Goal: Information Seeking & Learning: Learn about a topic

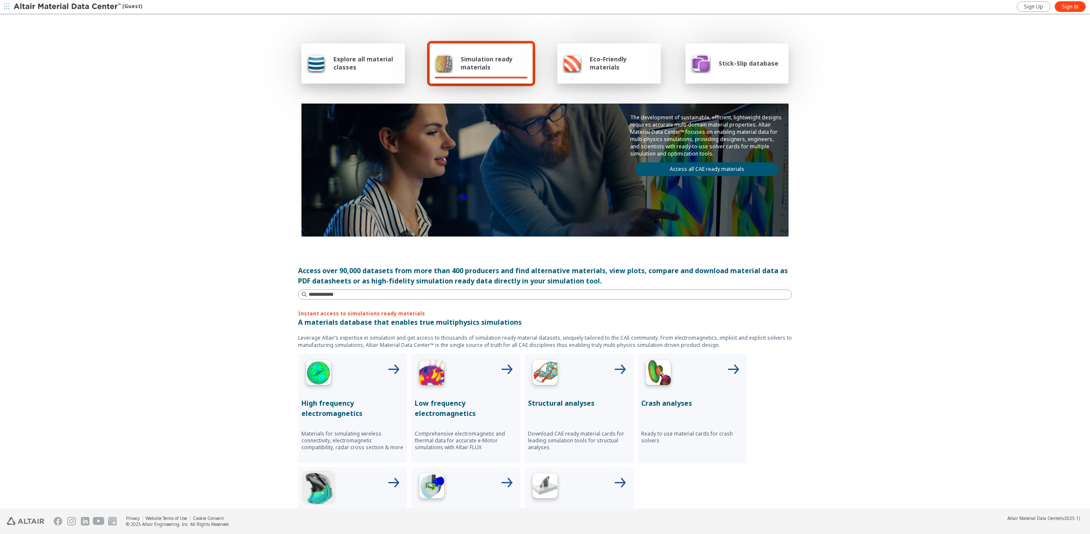
click at [339, 62] on span "Explore all material classes" at bounding box center [366, 63] width 66 height 16
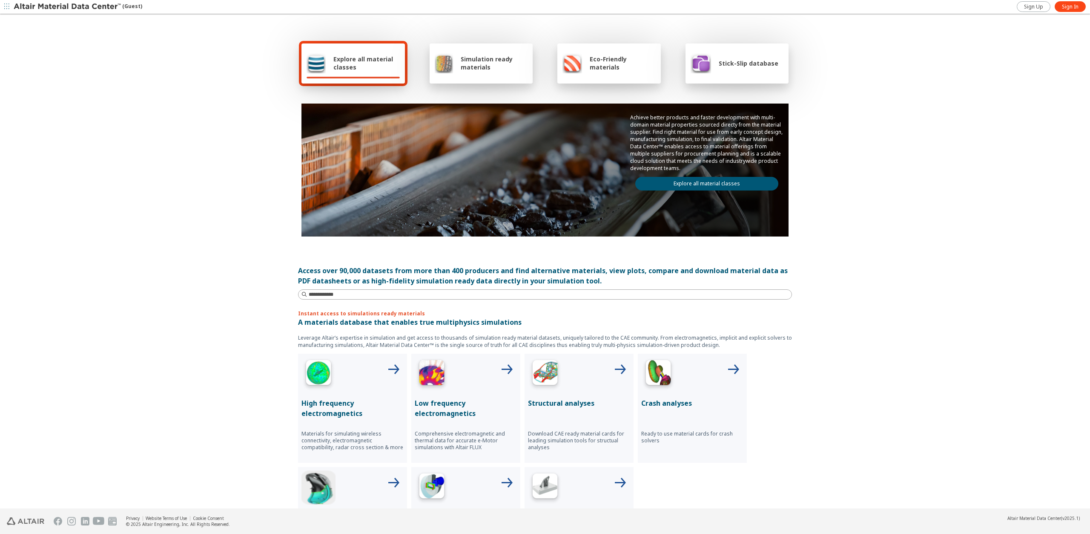
click at [692, 181] on link "Explore all material classes" at bounding box center [706, 184] width 143 height 14
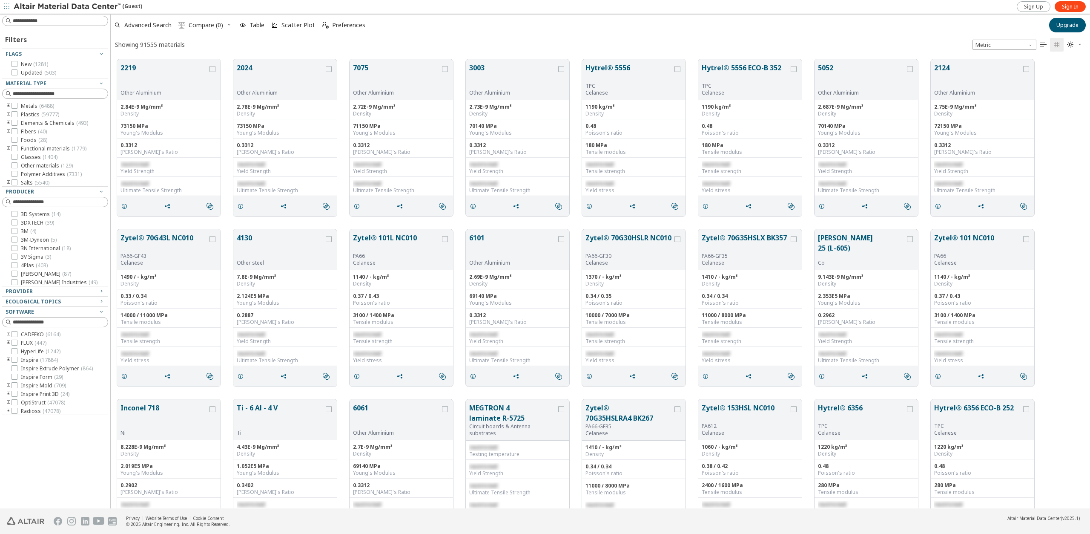
scroll to position [449, 973]
click at [15, 105] on icon at bounding box center [14, 106] width 6 height 6
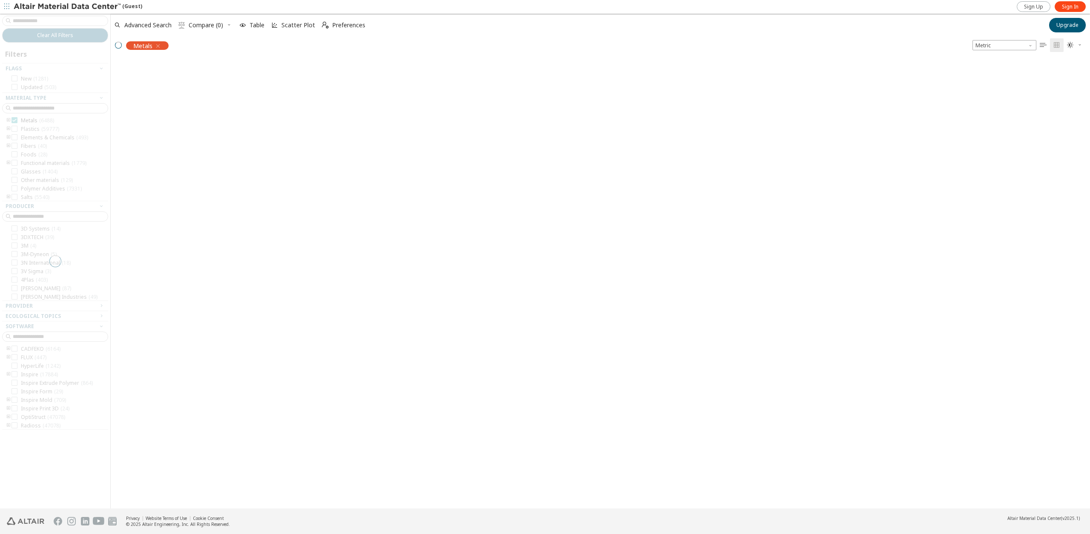
scroll to position [448, 973]
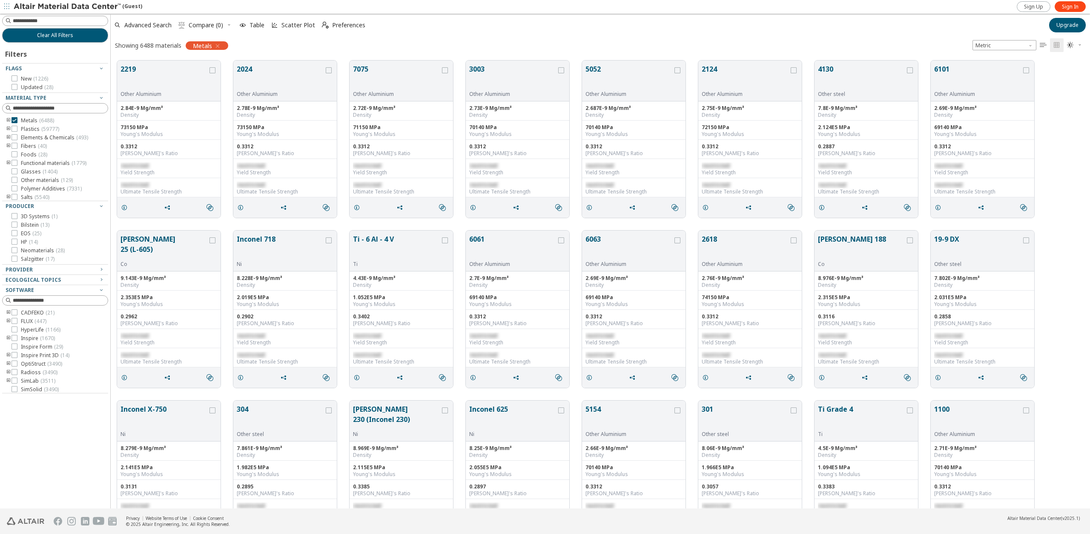
click at [8, 120] on icon "toogle group" at bounding box center [9, 120] width 6 height 7
click at [30, 127] on div at bounding box center [27, 129] width 6 height 6
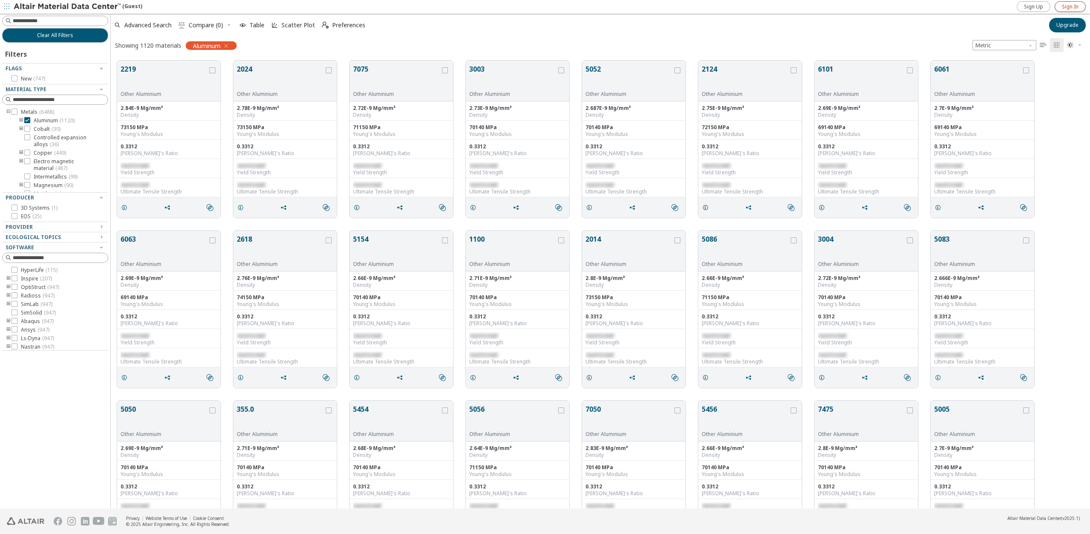
click at [1073, 6] on span "Sign In" at bounding box center [1070, 6] width 17 height 7
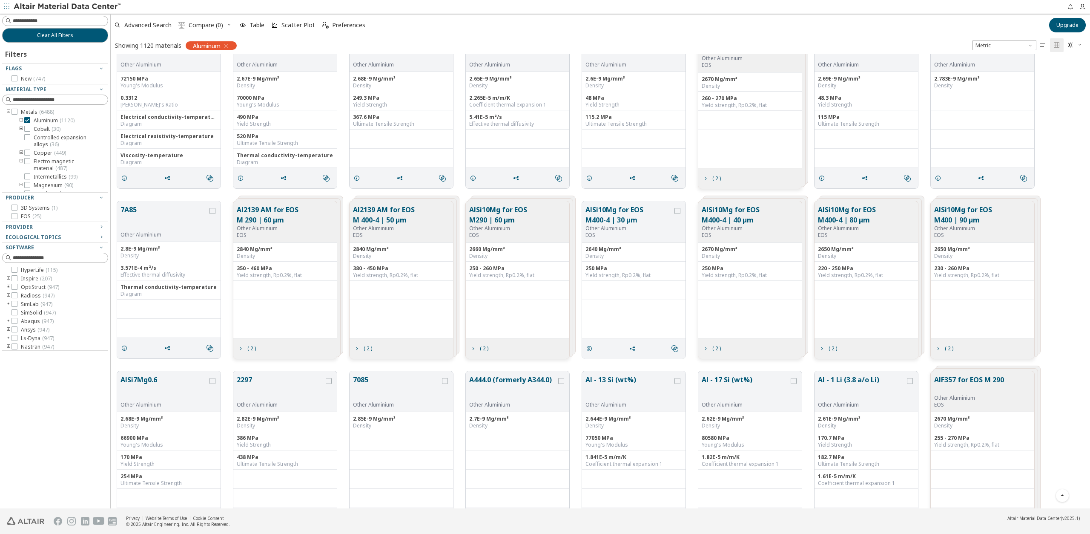
scroll to position [4983, 0]
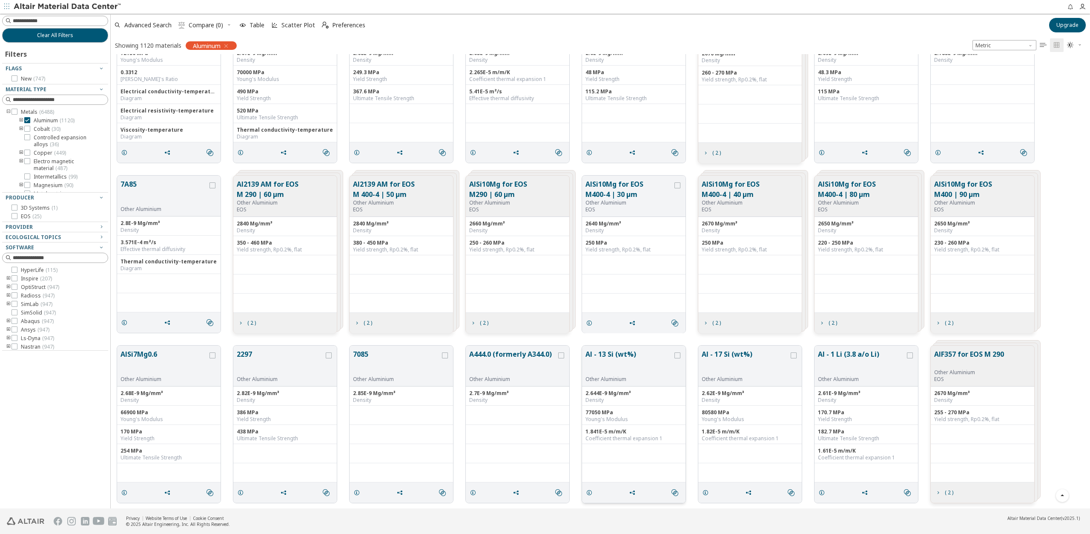
click at [614, 355] on button "Al - 13 Si (wt%)" at bounding box center [629, 362] width 87 height 27
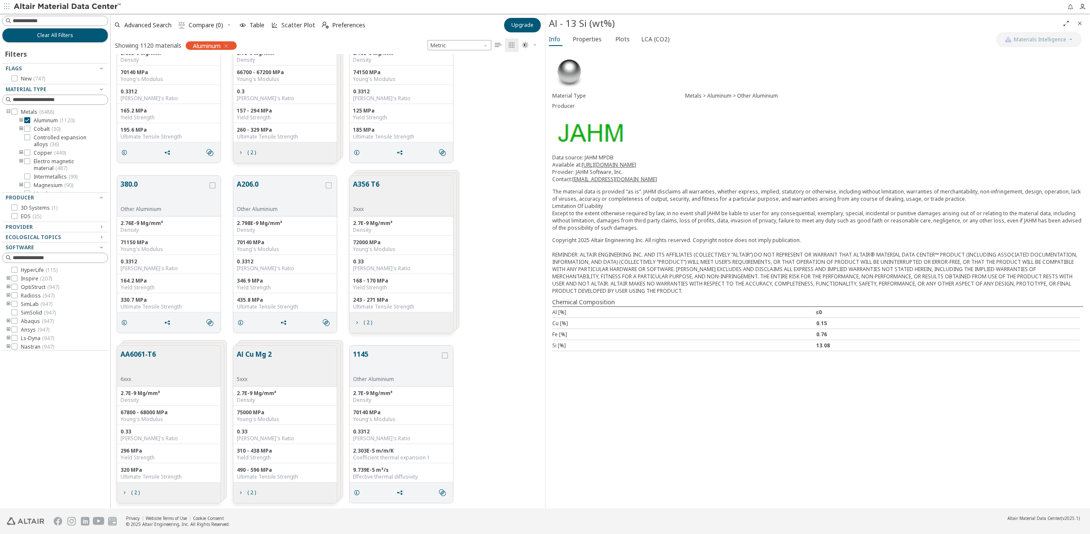
click at [1080, 24] on icon "Close" at bounding box center [1080, 23] width 7 height 7
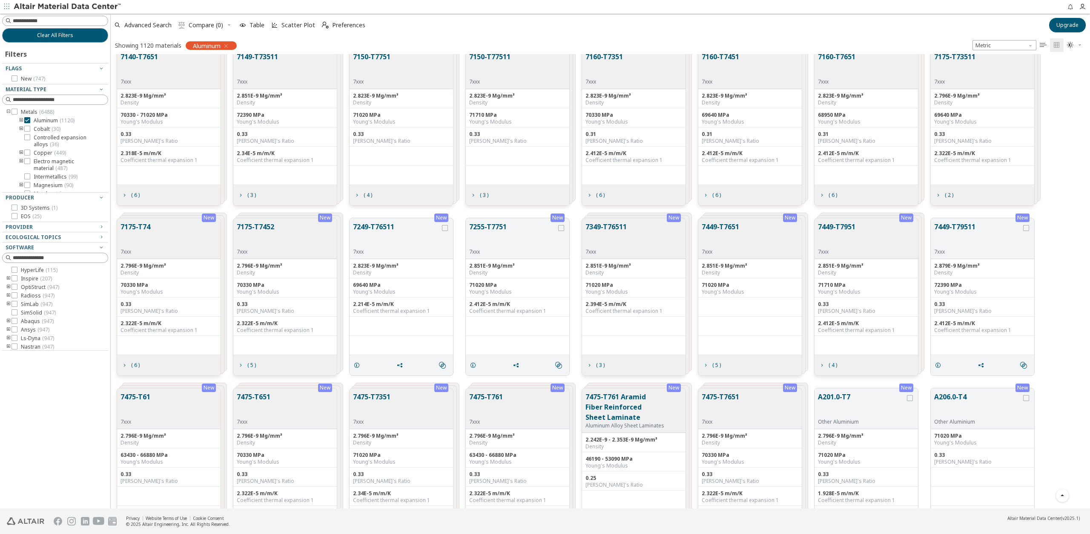
scroll to position [9443, 0]
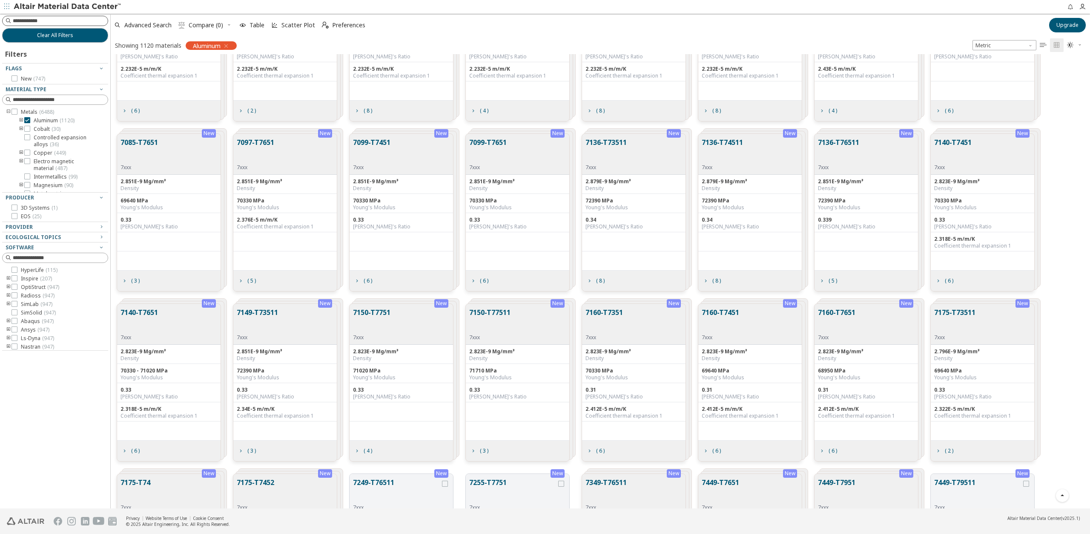
click at [61, 22] on input at bounding box center [60, 21] width 95 height 9
paste input "**********"
type input "**********"
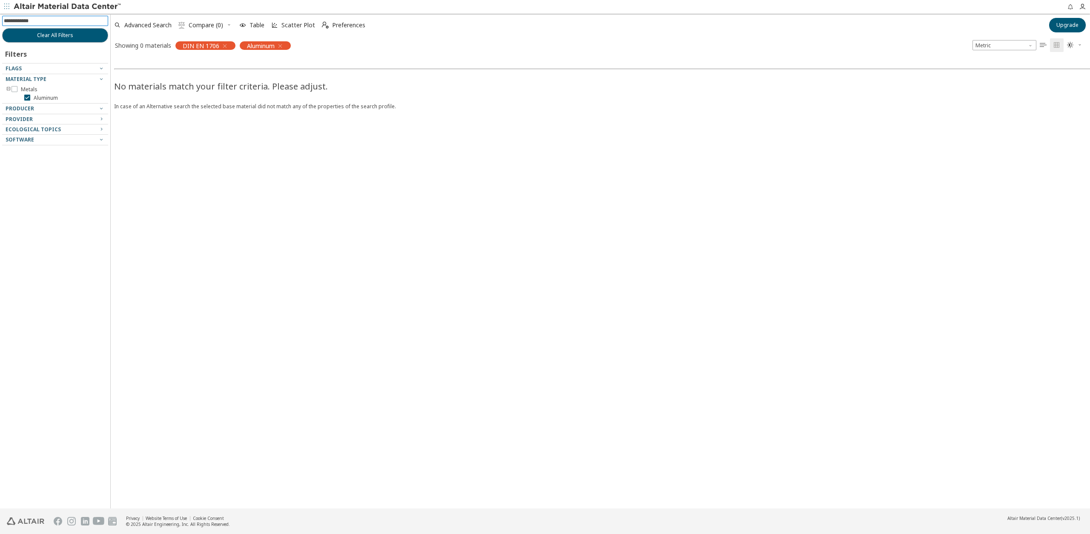
click at [33, 20] on input at bounding box center [56, 20] width 104 height 9
type input "****"
click at [325, 43] on icon "button" at bounding box center [321, 46] width 7 height 7
click at [224, 43] on icon "button" at bounding box center [224, 46] width 7 height 7
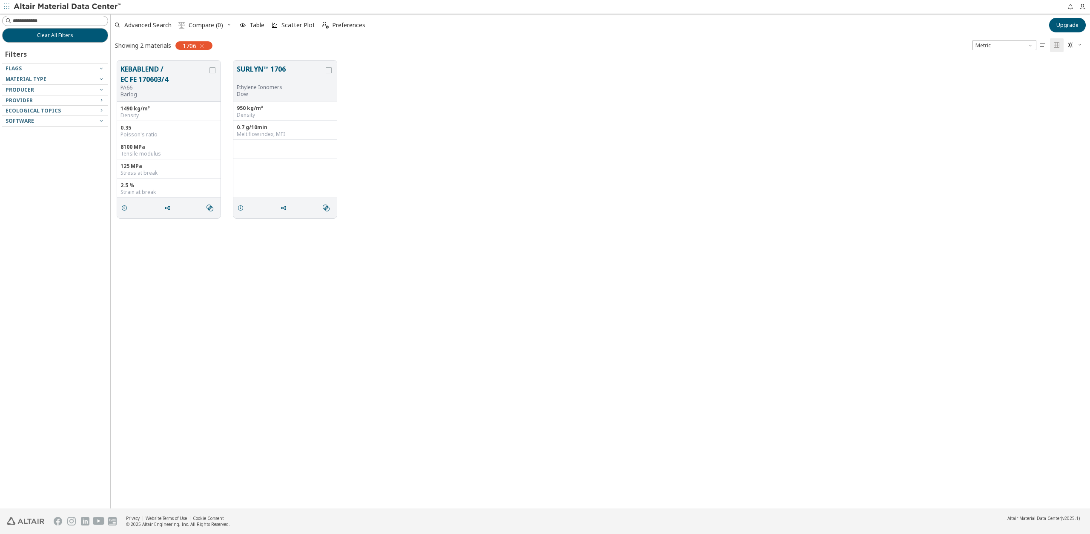
scroll to position [448, 973]
drag, startPoint x: 55, startPoint y: 21, endPoint x: 0, endPoint y: 18, distance: 55.0
click at [0, 18] on div "Clear All Filters Filters Flags Material Type Plastics ( 2 ) Producer Barlog ( …" at bounding box center [55, 261] width 110 height 494
paste input "******"
type input "******"
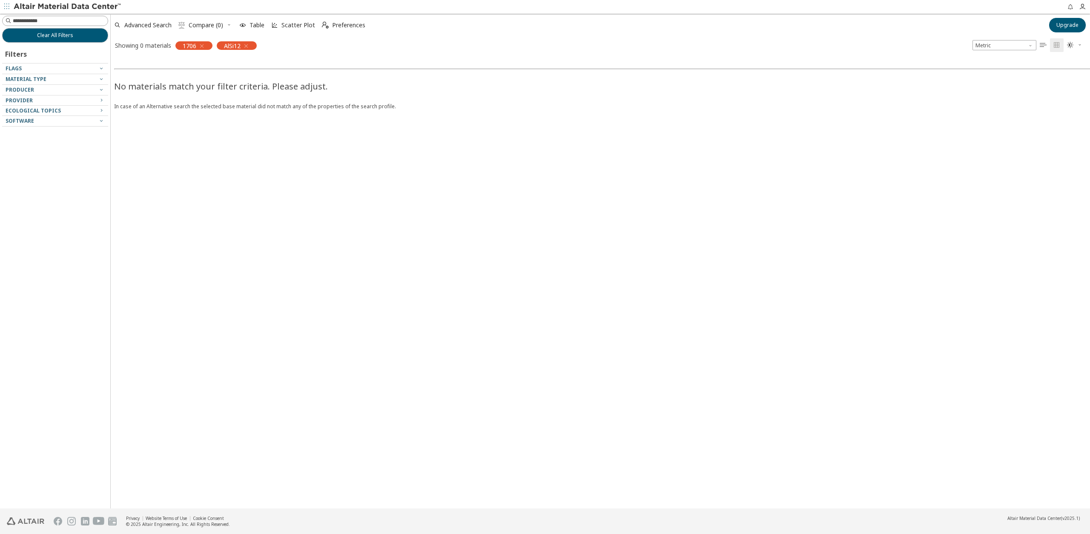
drag, startPoint x: 201, startPoint y: 46, endPoint x: 198, endPoint y: 49, distance: 4.8
click at [200, 47] on icon "button" at bounding box center [201, 46] width 7 height 7
click at [207, 46] on icon "button" at bounding box center [204, 46] width 7 height 7
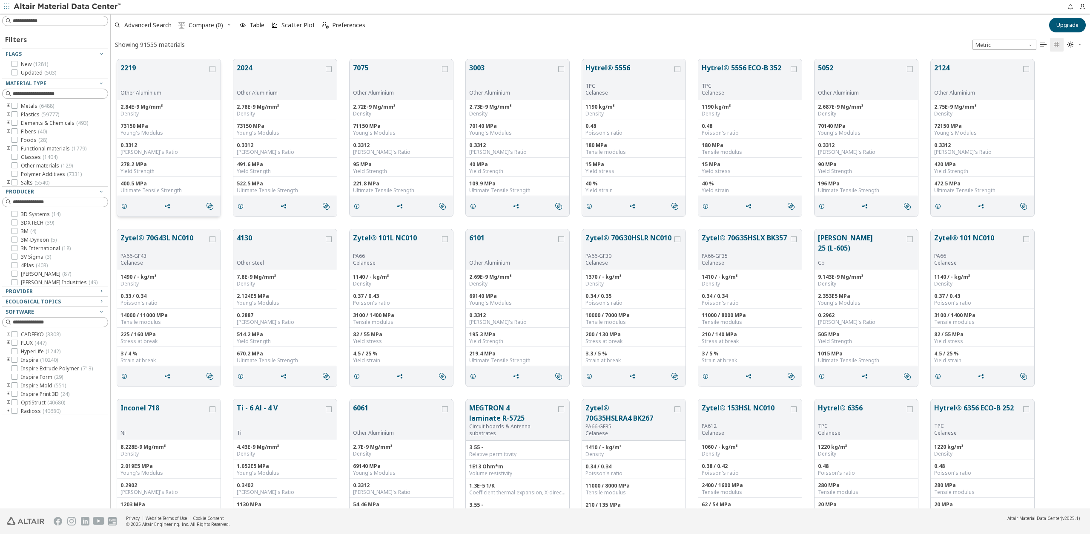
scroll to position [449, 973]
click at [15, 106] on icon at bounding box center [14, 106] width 6 height 6
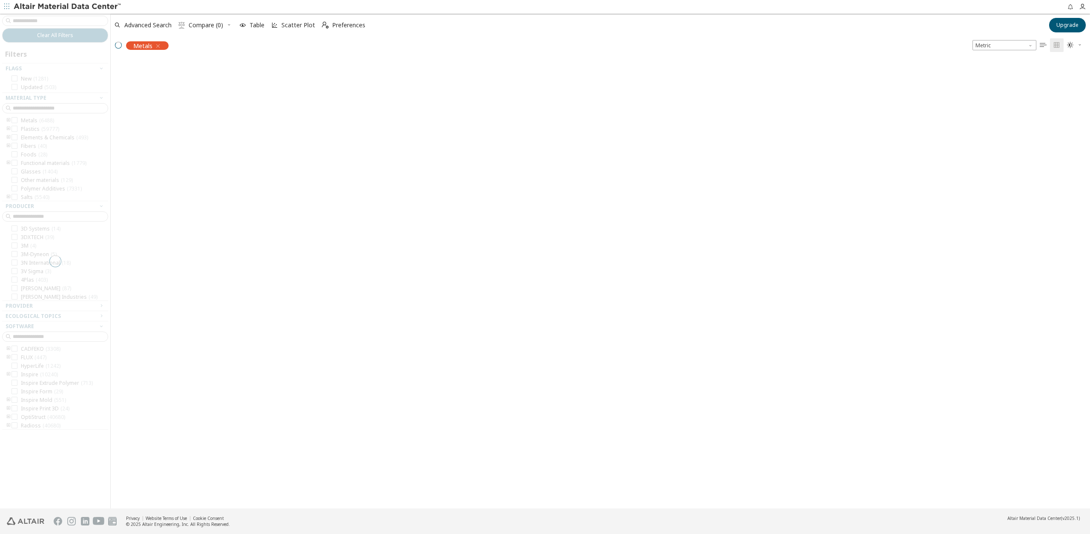
scroll to position [448, 973]
click at [8, 121] on div at bounding box center [55, 261] width 110 height 494
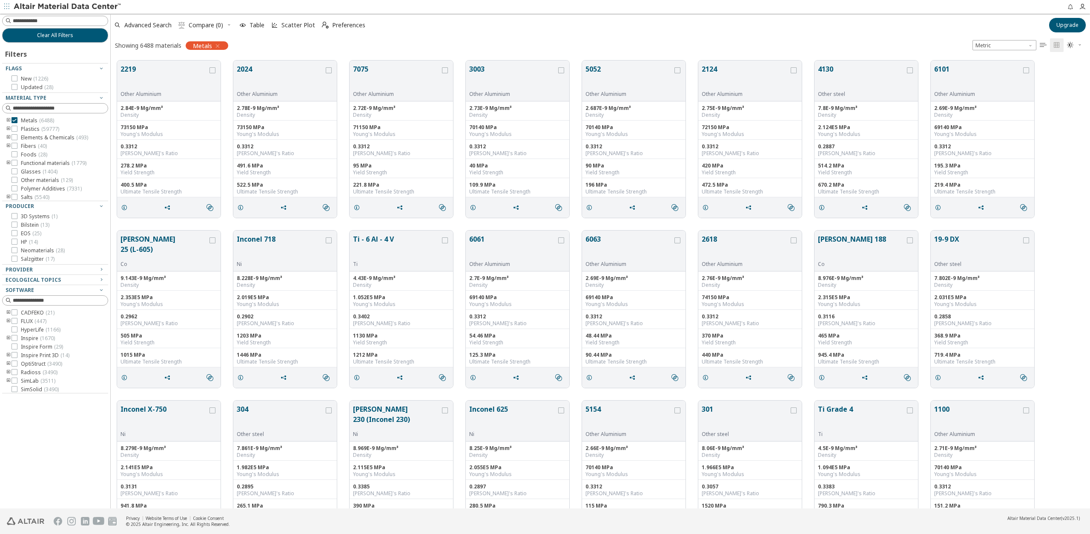
click at [9, 119] on icon "toogle group" at bounding box center [9, 120] width 6 height 7
click at [21, 128] on icon "toogle group" at bounding box center [21, 129] width 6 height 7
click at [27, 127] on icon at bounding box center [27, 129] width 6 height 6
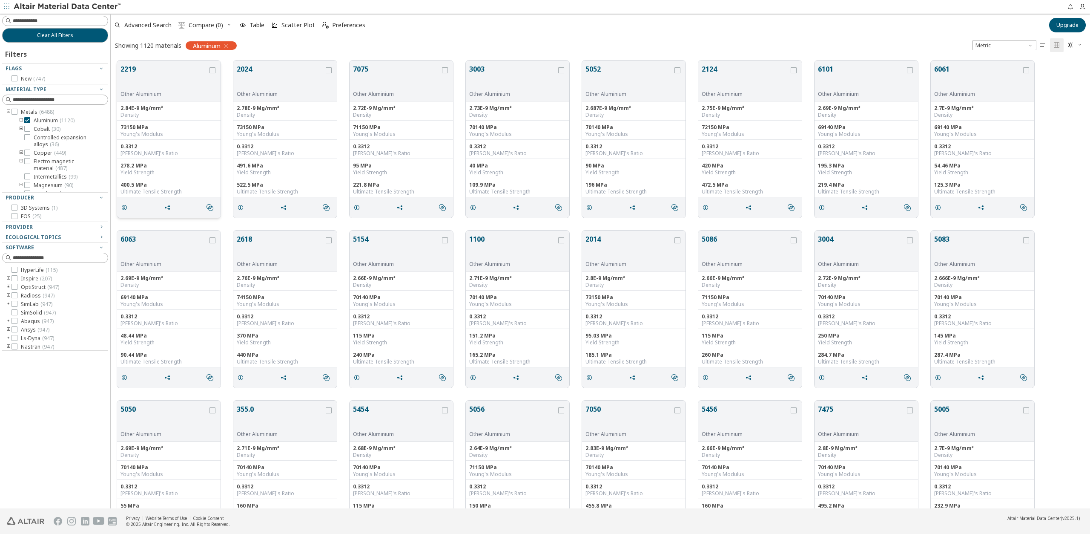
click at [142, 76] on button "2219" at bounding box center [164, 77] width 87 height 27
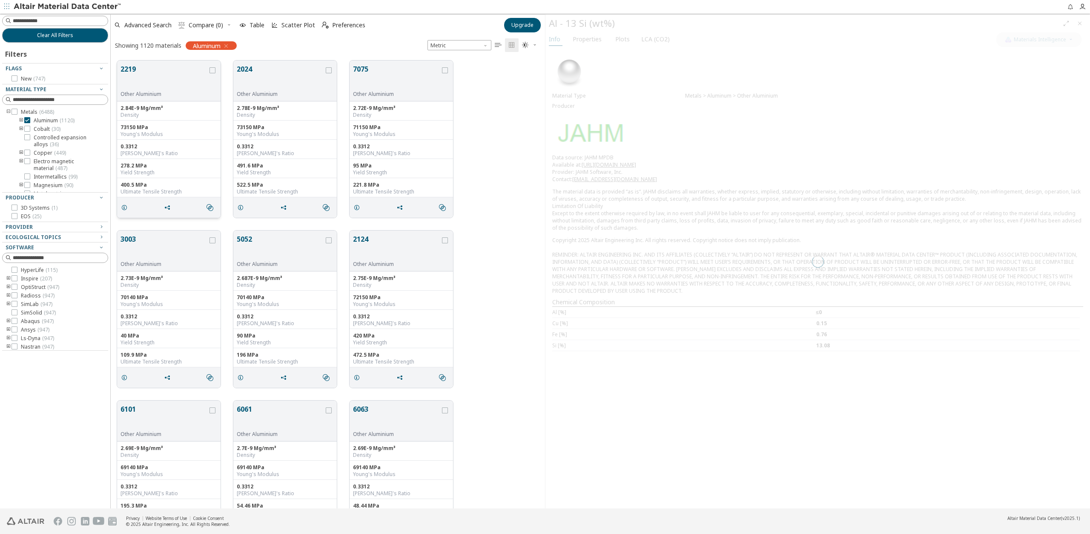
scroll to position [448, 428]
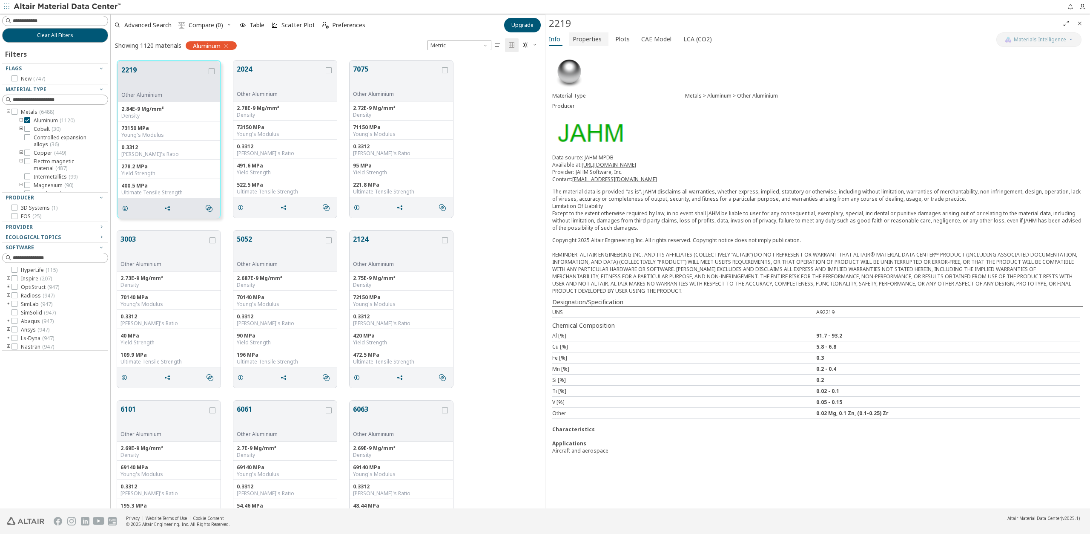
click at [584, 38] on span "Properties" at bounding box center [587, 39] width 29 height 14
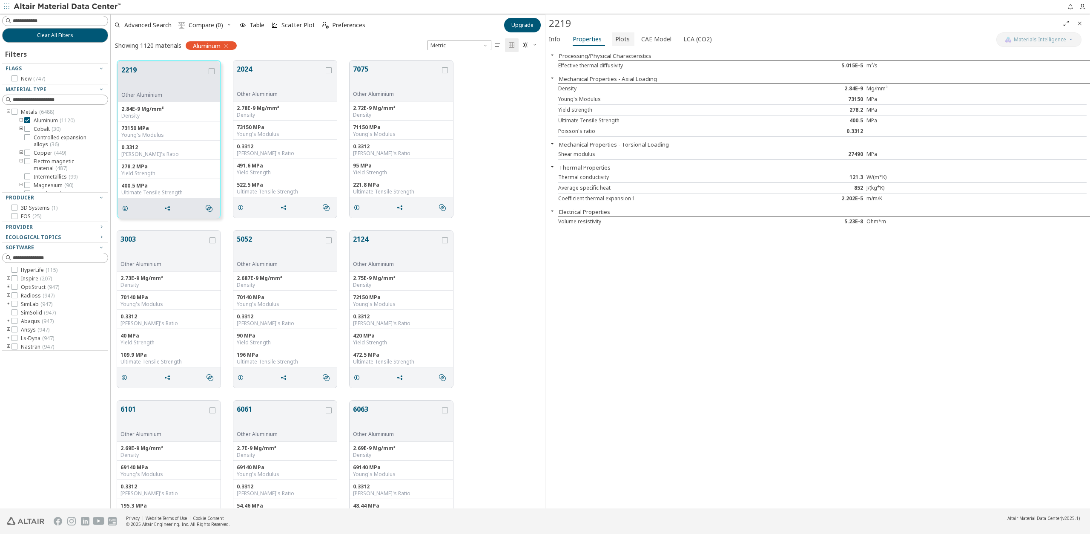
click at [624, 35] on span "Plots" at bounding box center [622, 39] width 14 height 14
